Goal: Task Accomplishment & Management: Manage account settings

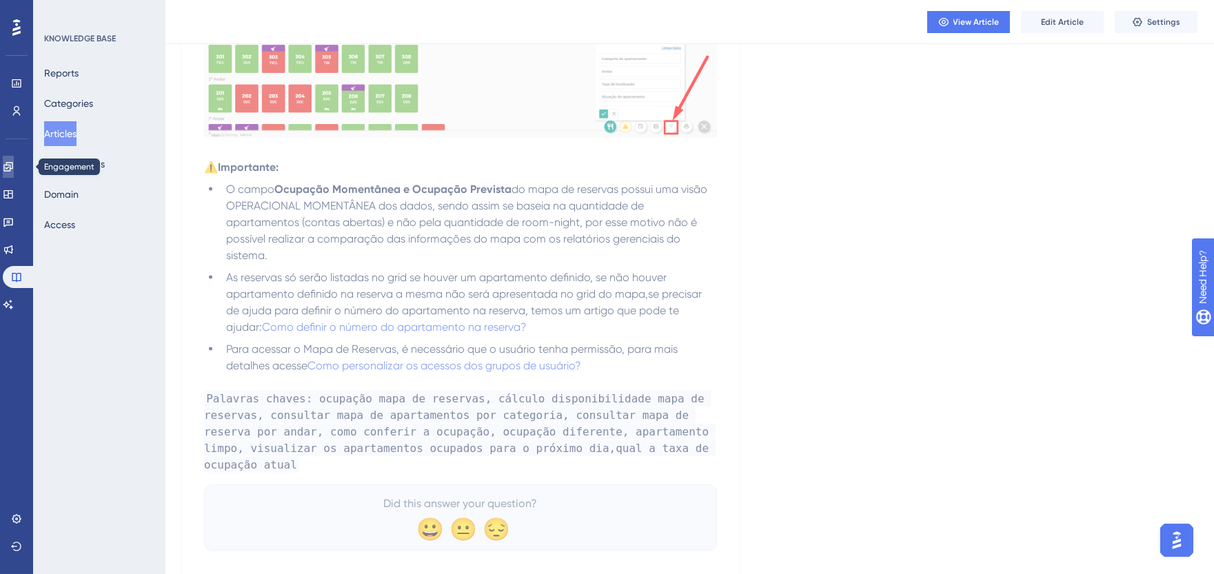
click at [14, 170] on icon at bounding box center [8, 166] width 11 height 11
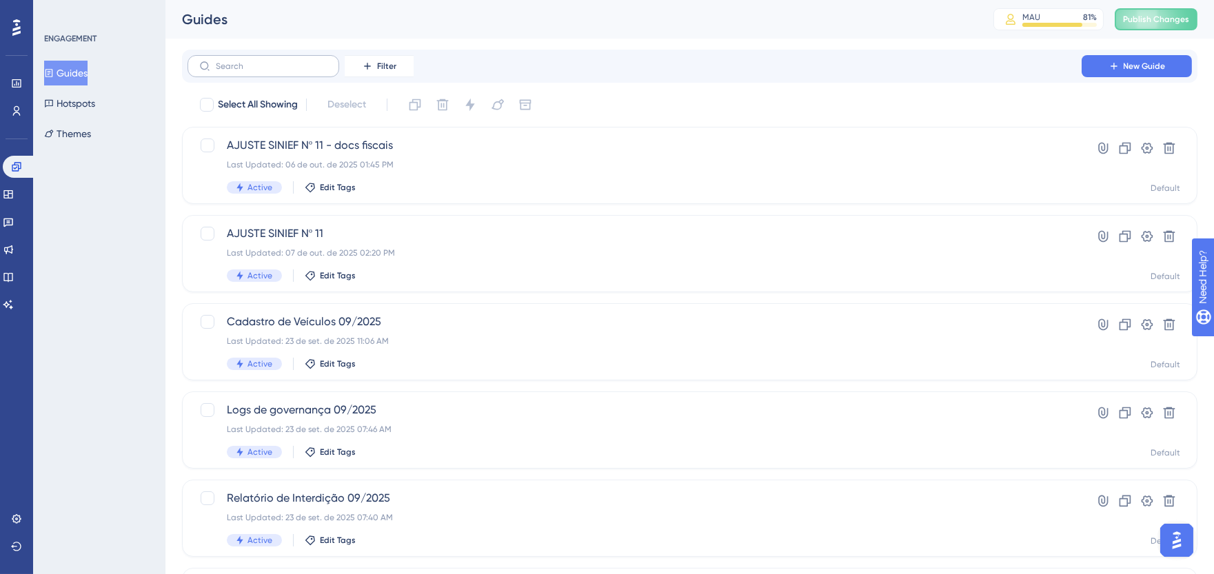
click at [292, 61] on label at bounding box center [263, 66] width 152 height 22
click at [292, 61] on input "text" at bounding box center [272, 66] width 112 height 10
type input "fatu"
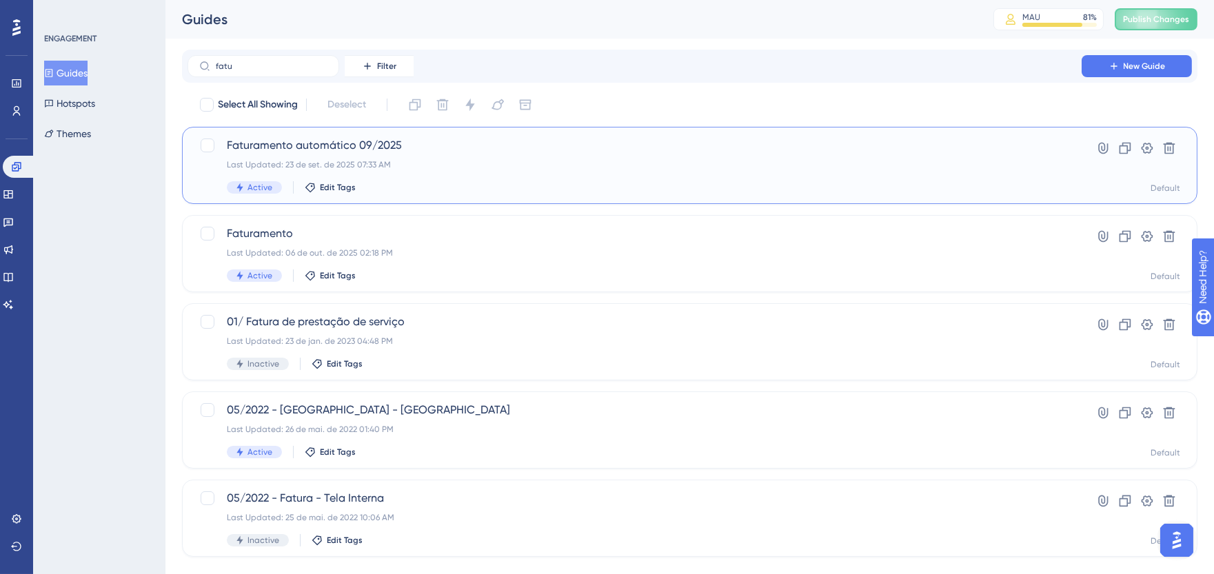
click at [386, 150] on span "Faturamento automático 09/2025" at bounding box center [634, 145] width 815 height 17
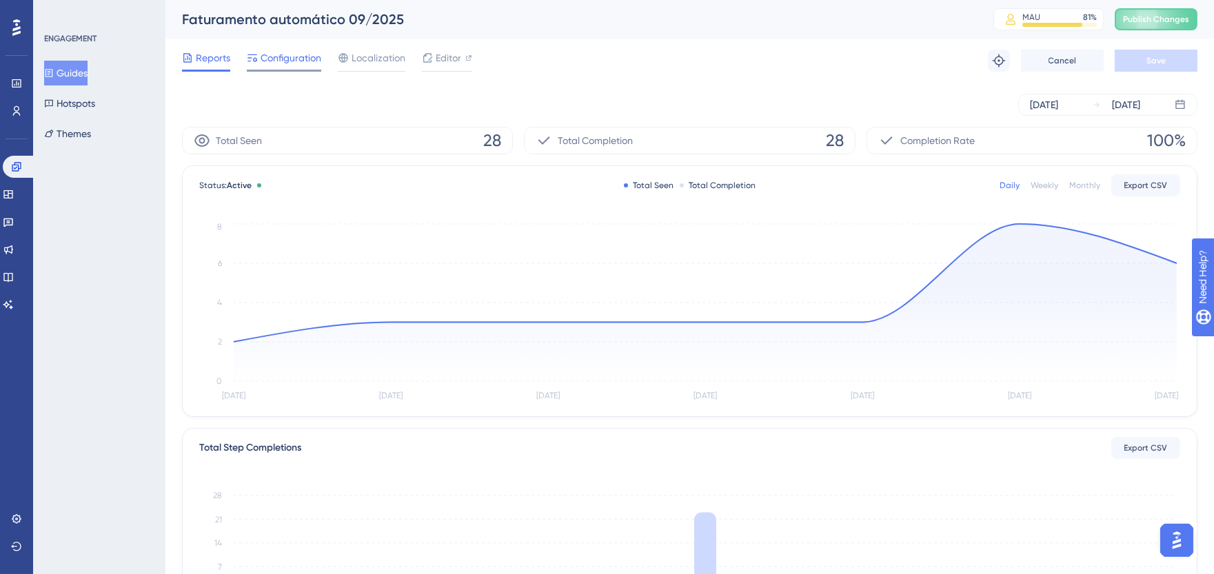
click at [312, 57] on span "Configuration" at bounding box center [291, 58] width 61 height 17
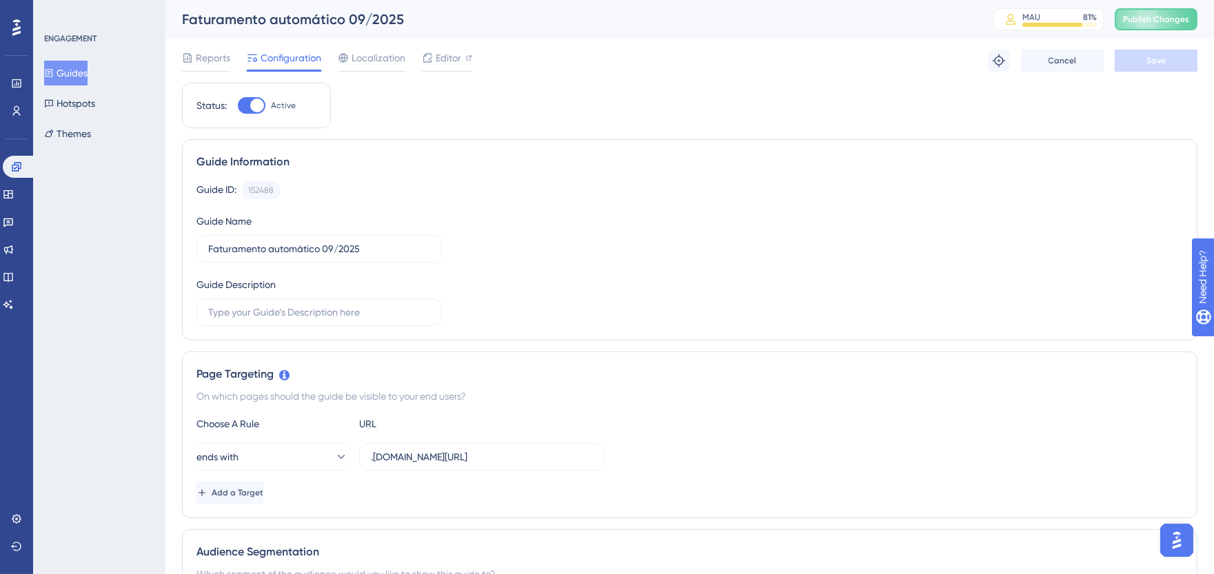
click at [78, 79] on button "Guides" at bounding box center [65, 73] width 43 height 25
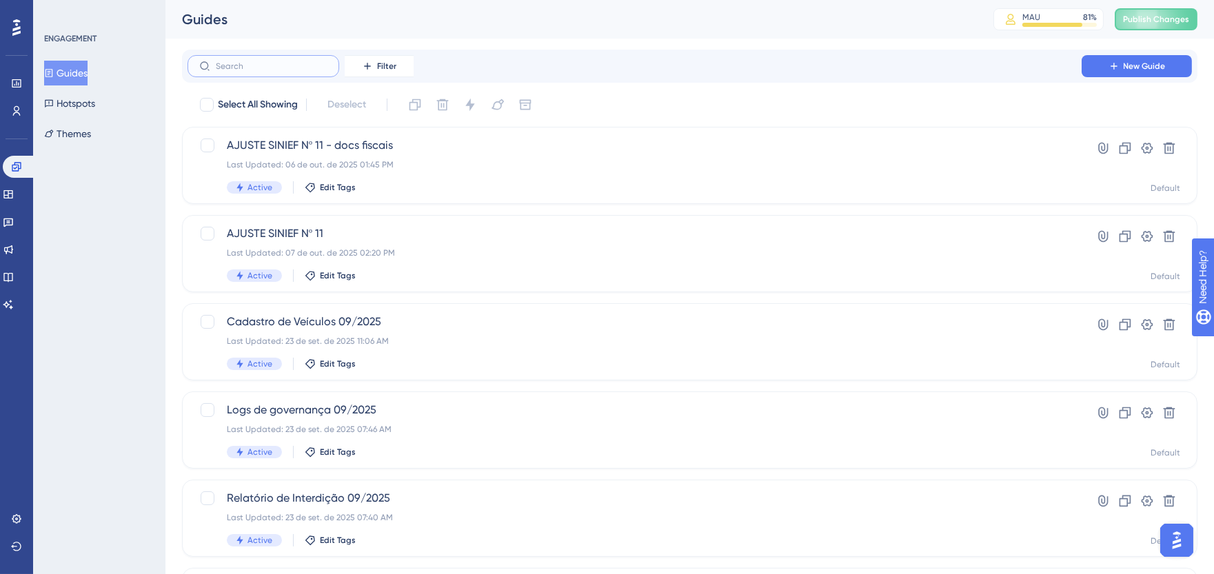
click at [302, 64] on input "text" at bounding box center [272, 66] width 112 height 10
type input "fatur"
click at [346, 218] on div "Faturamento Last Updated: 06 de out. de 2025 02:18 PM Active Edit Tags Hyperlin…" at bounding box center [689, 253] width 1015 height 77
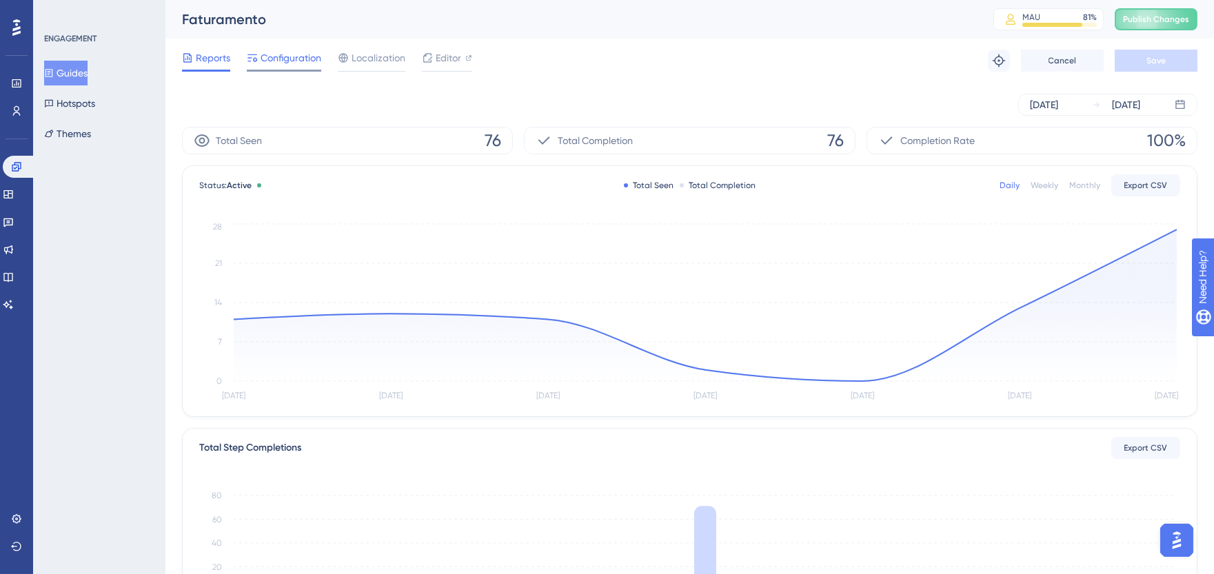
drag, startPoint x: 290, startPoint y: 46, endPoint x: 281, endPoint y: 54, distance: 11.7
click at [287, 48] on div "Reports Configuration Localization Editor Troubleshoot Cancel Save" at bounding box center [689, 61] width 1015 height 44
click at [281, 54] on span "Configuration" at bounding box center [291, 58] width 61 height 17
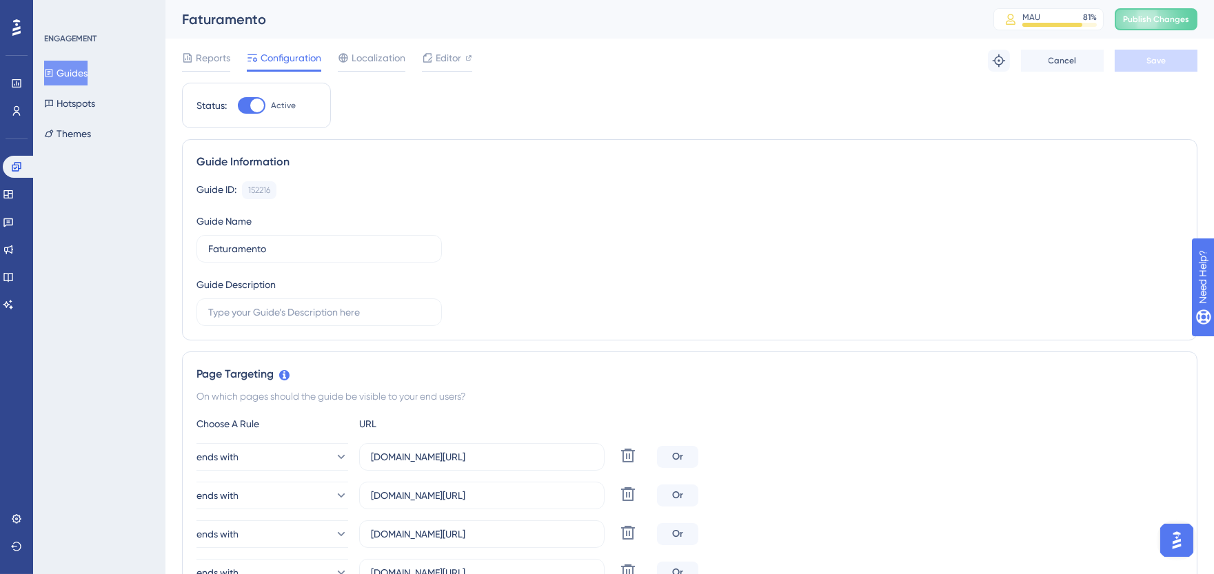
click at [250, 99] on div at bounding box center [252, 105] width 28 height 17
click at [238, 105] on input "Active" at bounding box center [237, 105] width 1 height 1
checkbox input "false"
click at [1177, 63] on button "Save" at bounding box center [1156, 61] width 83 height 22
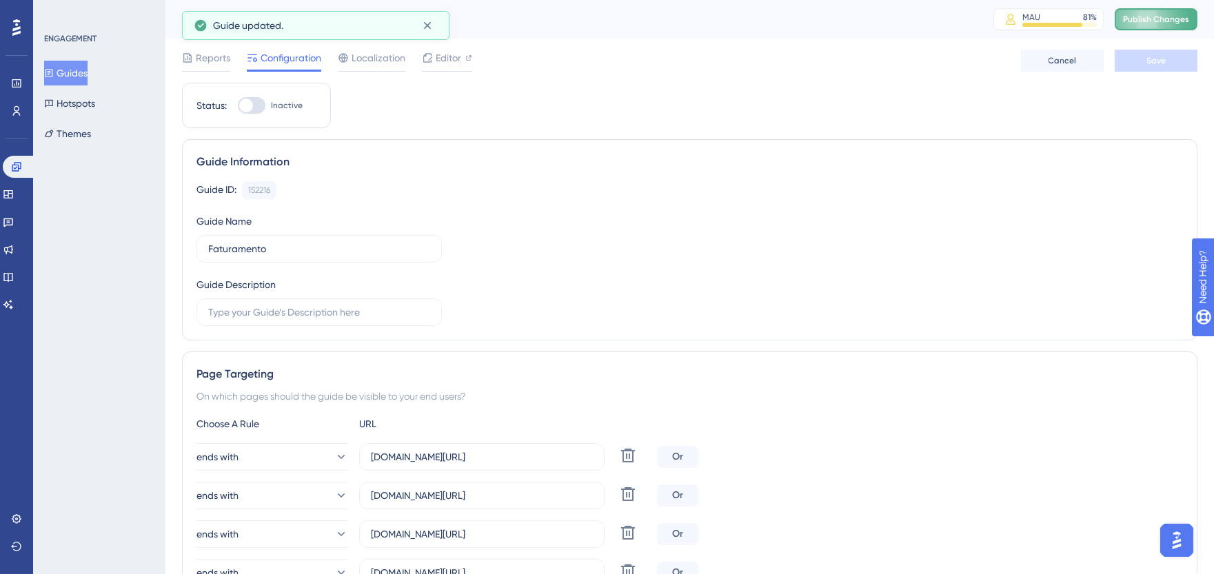
click at [1168, 15] on span "Publish Changes" at bounding box center [1156, 19] width 66 height 11
